Goal: Task Accomplishment & Management: Complete application form

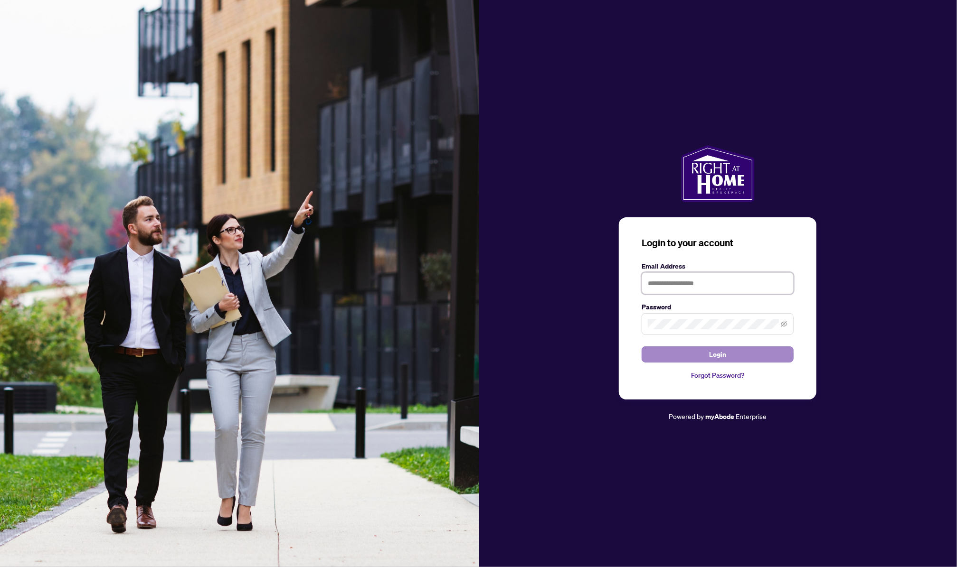
type input "**********"
click at [723, 352] on span "Login" at bounding box center [717, 354] width 17 height 15
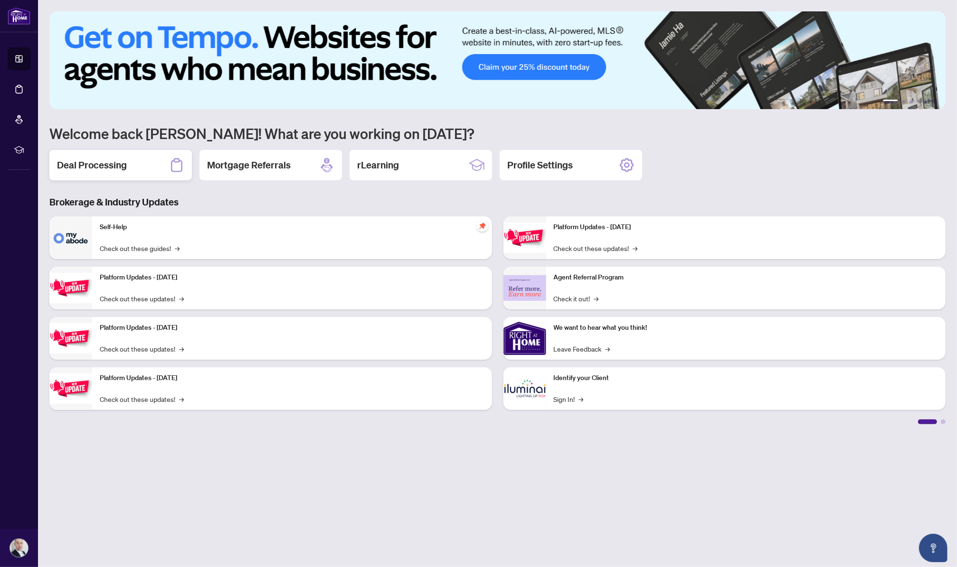
click at [82, 160] on h2 "Deal Processing" at bounding box center [92, 165] width 70 height 13
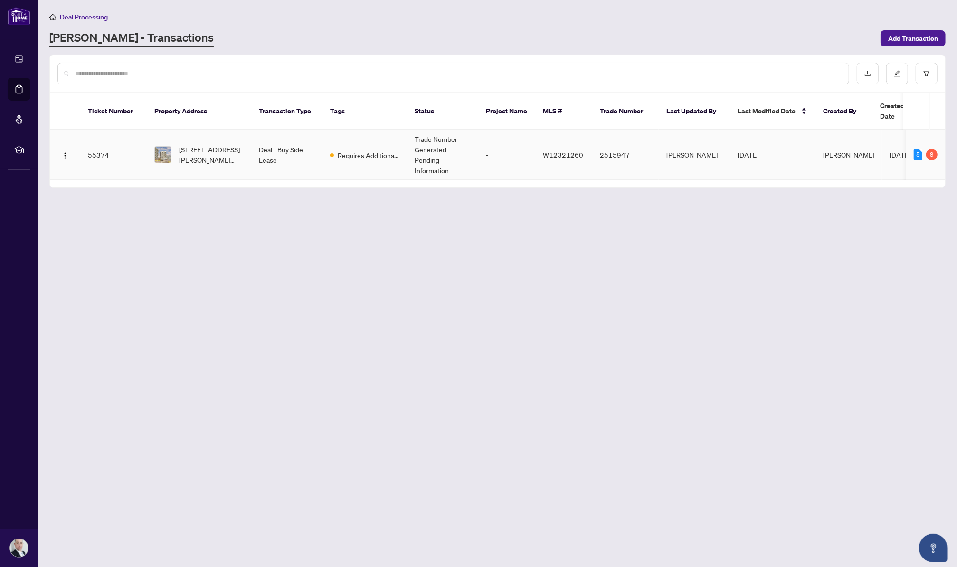
click at [101, 141] on td "55374" at bounding box center [113, 155] width 66 height 50
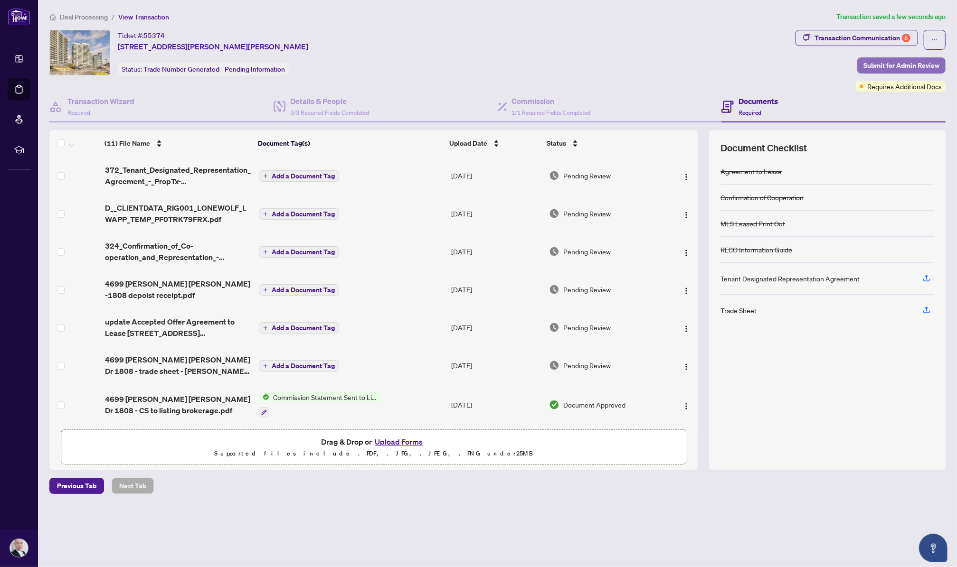
click at [911, 65] on span "Submit for Admin Review" at bounding box center [901, 65] width 76 height 15
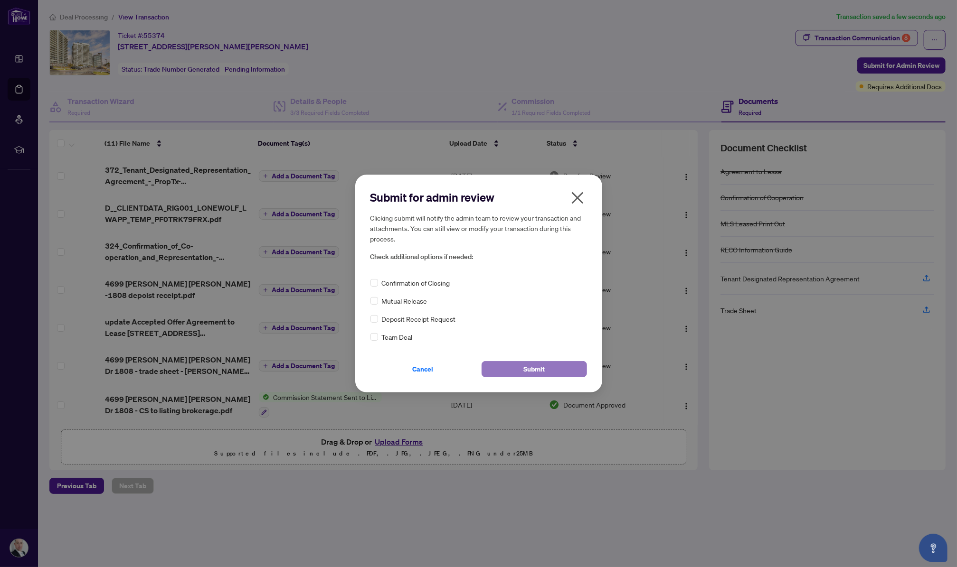
click at [533, 368] on span "Submit" at bounding box center [533, 369] width 21 height 15
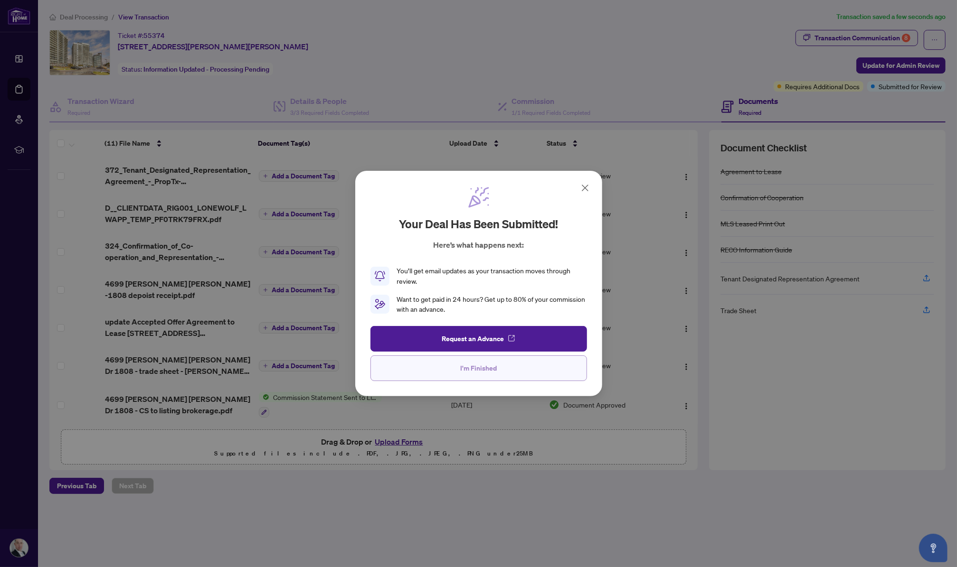
click at [495, 370] on span "I'm Finished" at bounding box center [478, 368] width 37 height 15
